Goal: Subscribe to service/newsletter

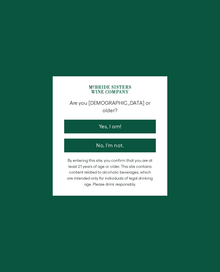
click at [128, 123] on button "Yes, I am!" at bounding box center [110, 127] width 92 height 14
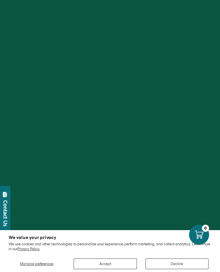
click at [112, 264] on button "Accept" at bounding box center [105, 263] width 63 height 11
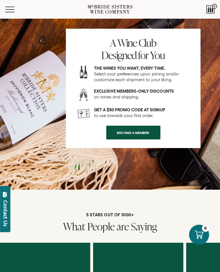
scroll to position [930, 0]
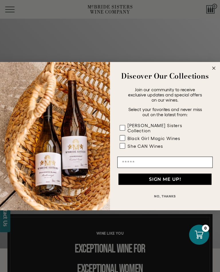
click at [124, 127] on rect "POPUP Form" at bounding box center [122, 127] width 5 height 5
click at [125, 137] on rect "POPUP Form" at bounding box center [122, 137] width 5 height 5
click at [134, 161] on input "Email" at bounding box center [166, 161] width 96 height 11
type input "**********"
click at [166, 183] on button "SIGN ME UP!" at bounding box center [165, 178] width 93 height 11
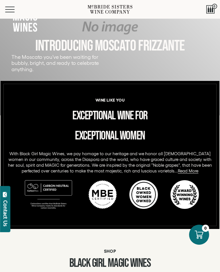
scroll to position [133, 0]
